Goal: Task Accomplishment & Management: Manage account settings

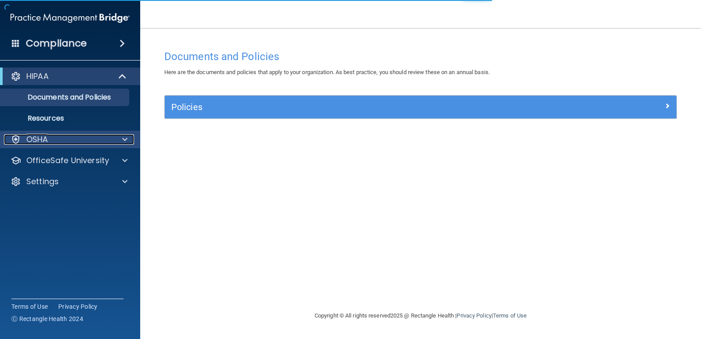
click at [57, 142] on div "OSHA" at bounding box center [58, 139] width 109 height 11
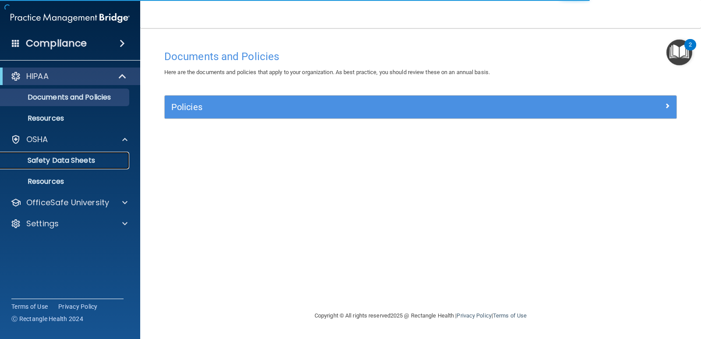
click at [65, 163] on p "Safety Data Sheets" at bounding box center [66, 160] width 120 height 9
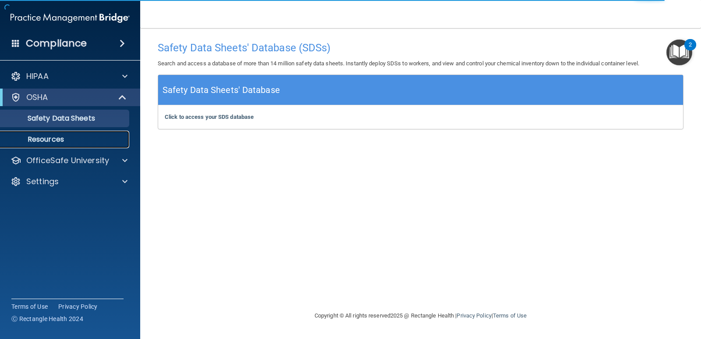
click at [74, 142] on p "Resources" at bounding box center [66, 139] width 120 height 9
click at [85, 165] on p "OfficeSafe University" at bounding box center [67, 160] width 83 height 11
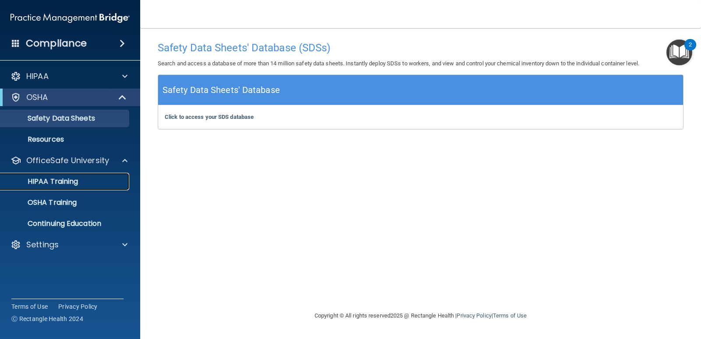
click at [84, 180] on div "HIPAA Training" at bounding box center [66, 181] width 120 height 9
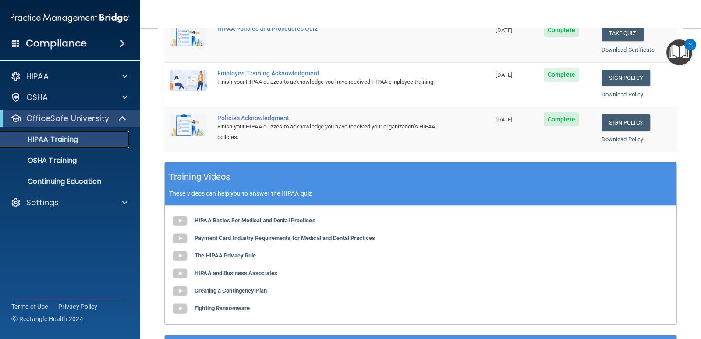
scroll to position [307, 0]
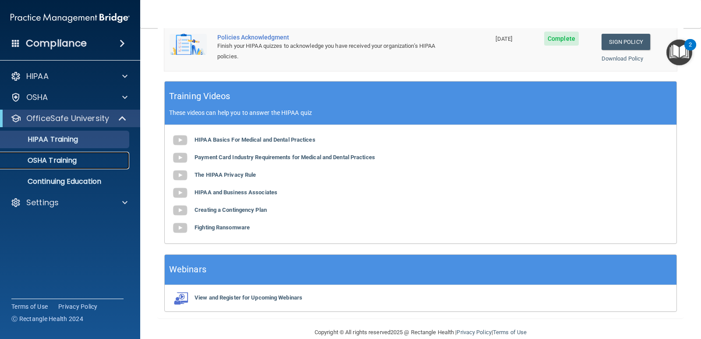
click at [96, 160] on div "OSHA Training" at bounding box center [66, 160] width 120 height 9
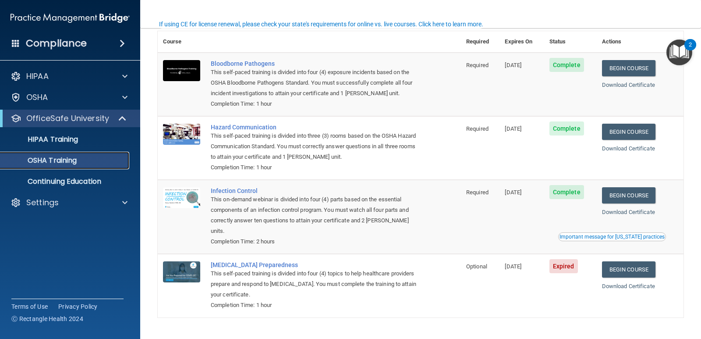
scroll to position [61, 0]
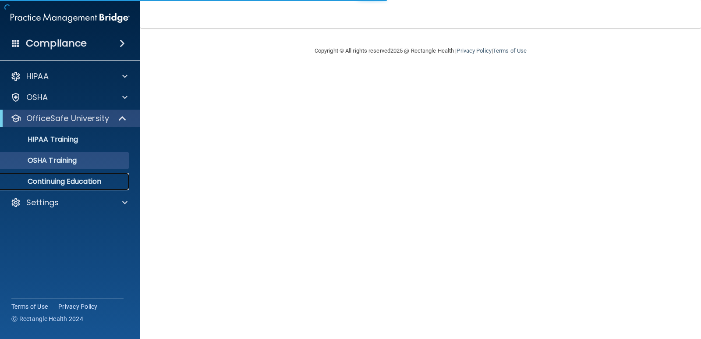
click at [90, 177] on p "Continuing Education" at bounding box center [66, 181] width 120 height 9
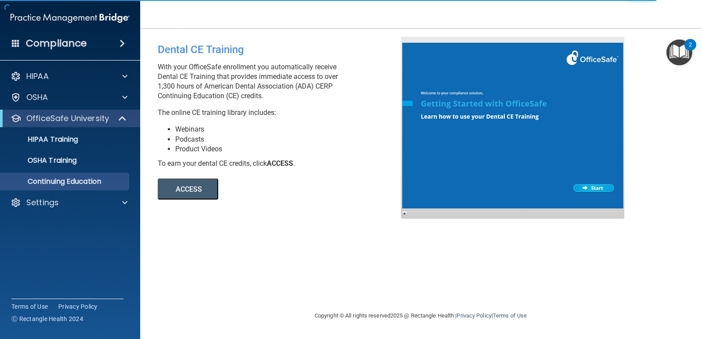
click at [77, 45] on h4 "Compliance" at bounding box center [56, 43] width 61 height 12
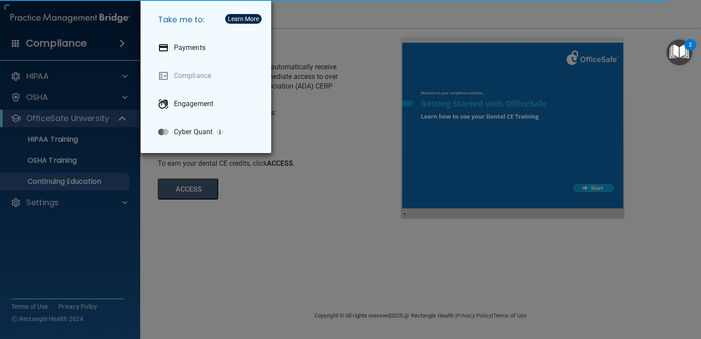
click at [96, 41] on div "Take me to: Payments Compliance Engagement Cyber Quant" at bounding box center [350, 169] width 701 height 339
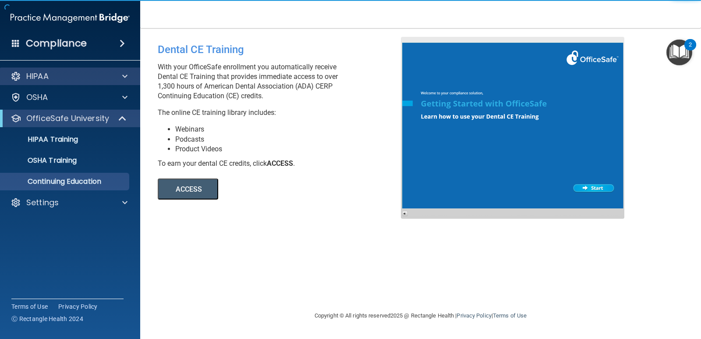
click at [94, 82] on div "HIPAA" at bounding box center [70, 76] width 141 height 18
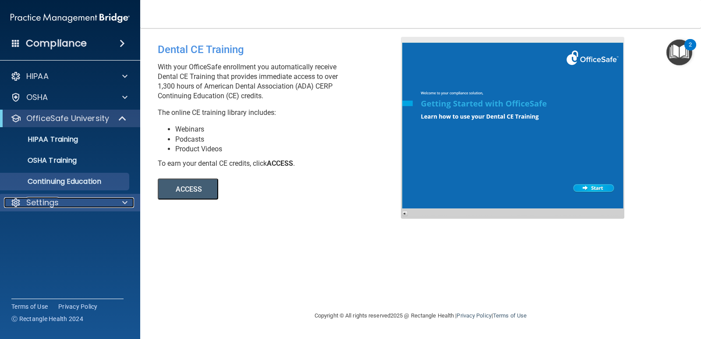
click at [73, 198] on div "Settings" at bounding box center [58, 202] width 109 height 11
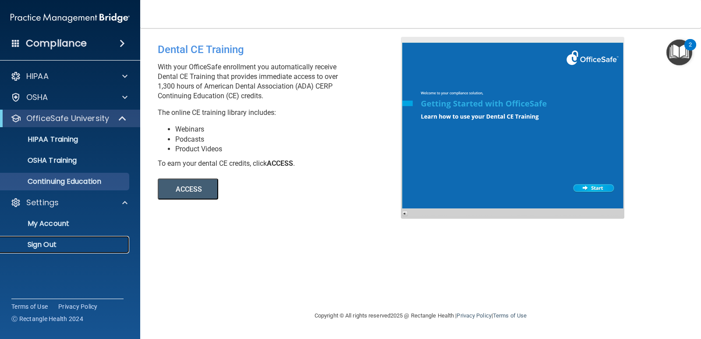
click at [60, 241] on p "Sign Out" at bounding box center [66, 244] width 120 height 9
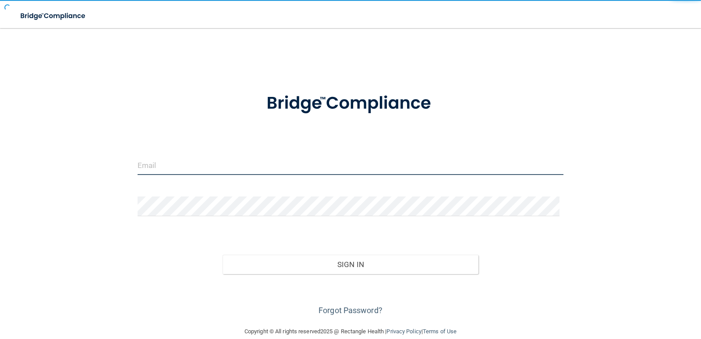
type input "[EMAIL_ADDRESS][DOMAIN_NAME]"
